Goal: Check status: Check status

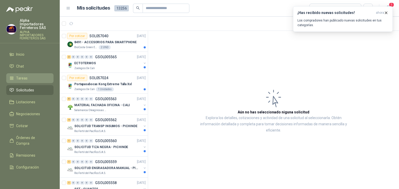
click at [22, 76] on span "Tareas" at bounding box center [21, 79] width 11 height 6
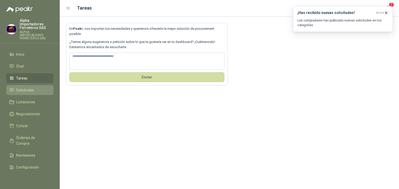
click at [23, 87] on span "Solicitudes" at bounding box center [25, 90] width 18 height 6
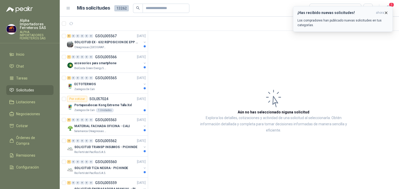
click at [387, 11] on icon "button" at bounding box center [385, 13] width 4 height 4
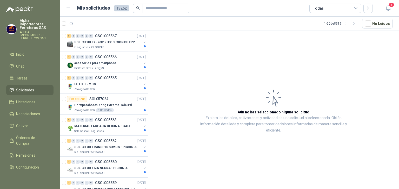
click at [320, 8] on div "Todas" at bounding box center [317, 8] width 11 height 6
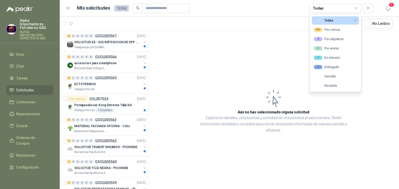
drag, startPoint x: 265, startPoint y: 9, endPoint x: 256, endPoint y: 6, distance: 9.5
click at [265, 9] on article "Mis solicitudes 13262 Todas" at bounding box center [225, 8] width 296 height 9
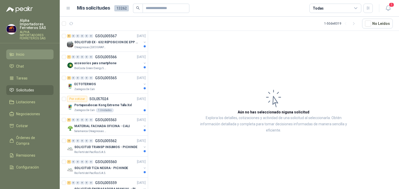
click at [18, 52] on span "Inicio" at bounding box center [20, 55] width 8 height 6
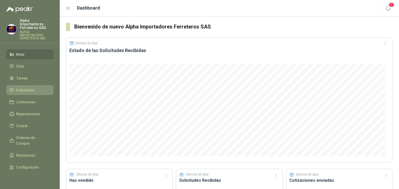
click at [25, 87] on span "Solicitudes" at bounding box center [25, 90] width 18 height 6
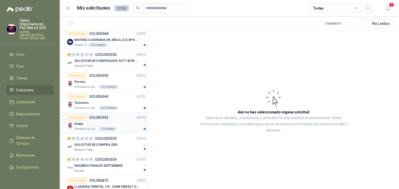
scroll to position [311, 0]
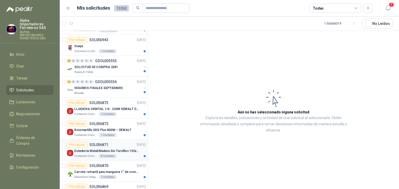
click at [91, 149] on p "Estantería Metal/Madera Sin Tornillos 192x100x50 cm 5 Niveles Gris" at bounding box center [106, 151] width 65 height 5
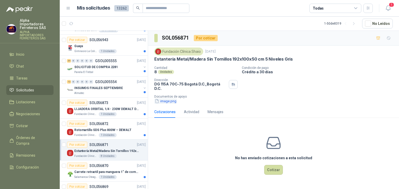
click at [165, 99] on button "image.png" at bounding box center [165, 101] width 23 height 5
